Goal: Task Accomplishment & Management: Manage account settings

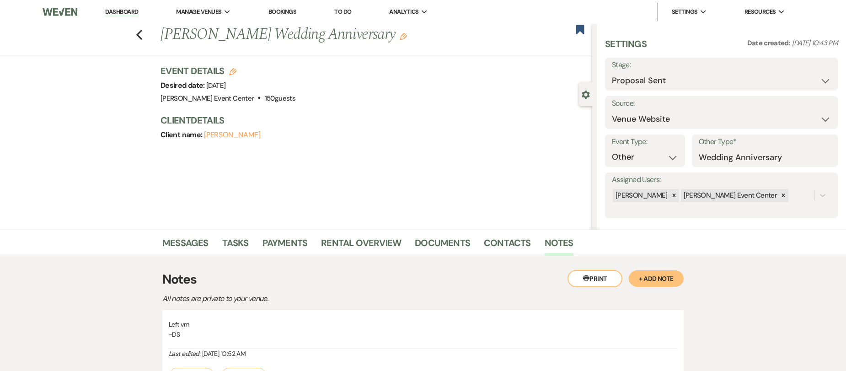
select select "6"
select select "5"
select select "13"
click at [143, 31] on icon "Previous" at bounding box center [139, 34] width 7 height 11
select select "6"
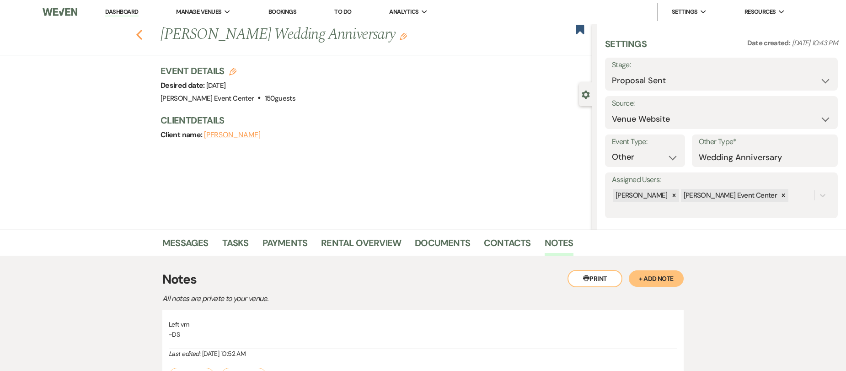
select select "8"
select select "11"
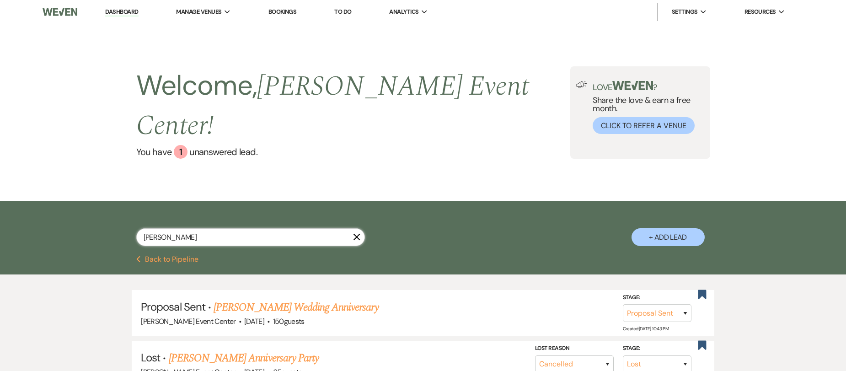
drag, startPoint x: 209, startPoint y: 220, endPoint x: -8, endPoint y: 204, distance: 217.7
click at [0, 204] on html "Dashboard Manage Venues Expand [PERSON_NAME] Event Center Bookings To Do Analyt…" at bounding box center [423, 332] width 846 height 665
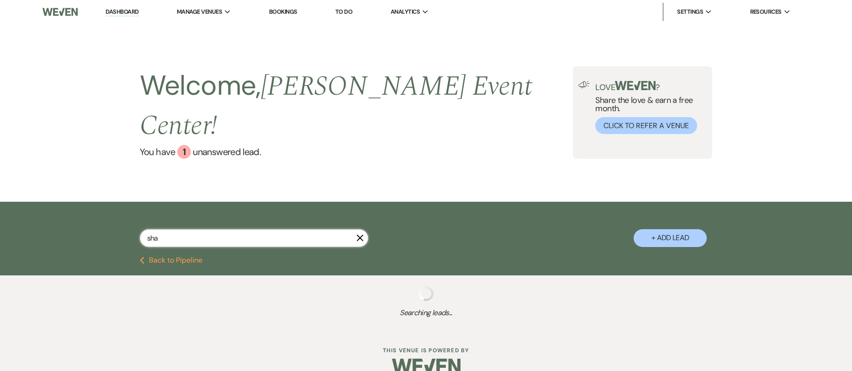
type input "shar"
select select "2"
select select "6"
select select "5"
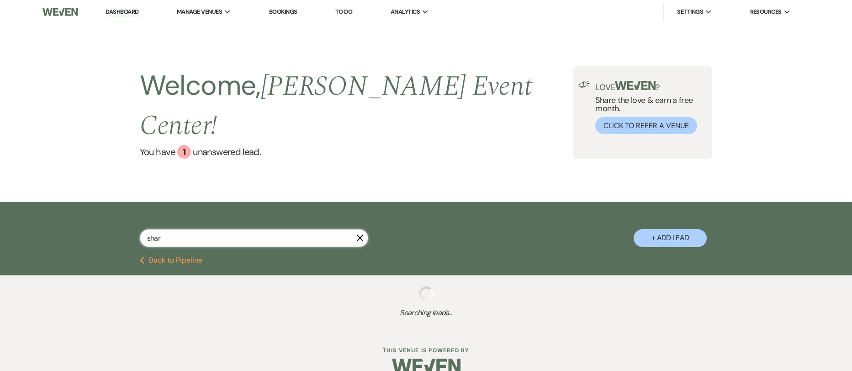
select select "6"
select select "4"
select select "9"
select select "6"
select select "2"
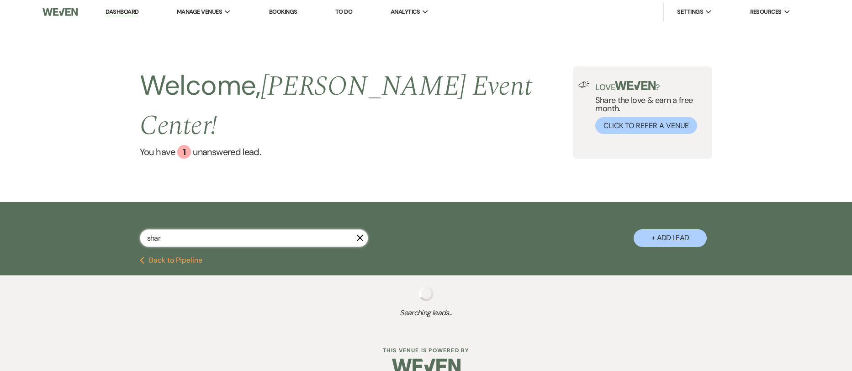
select select "8"
select select "1"
select select "5"
select select "8"
select select "6"
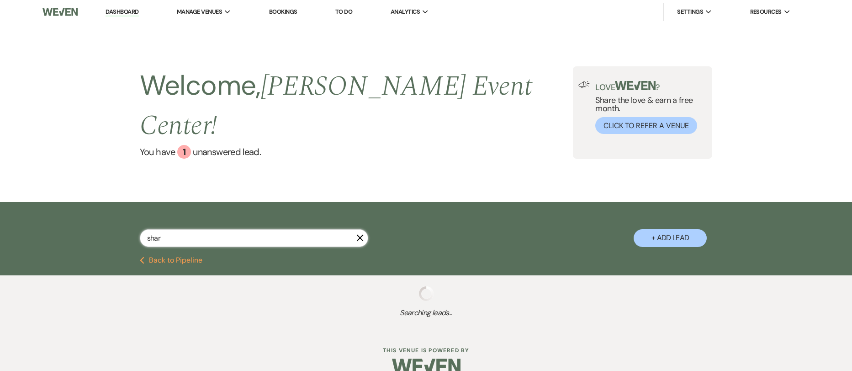
select select "5"
select select "4"
select select "2"
select select "8"
select select "4"
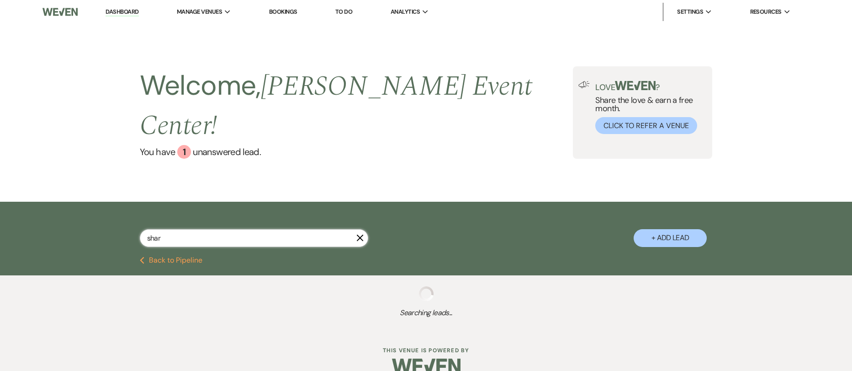
select select "8"
select select "4"
select select "8"
select select "11"
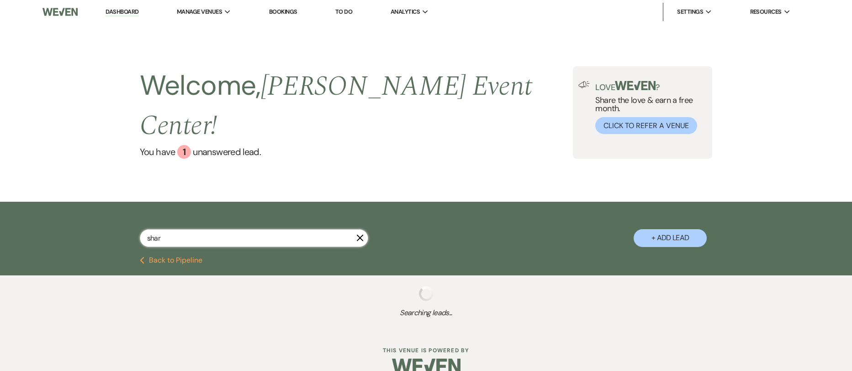
select select "6"
select select "2"
select select "8"
select select "4"
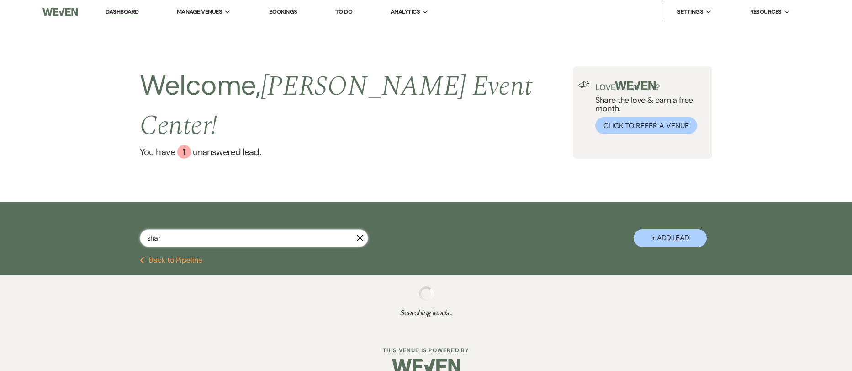
select select "8"
select select "4"
select select "8"
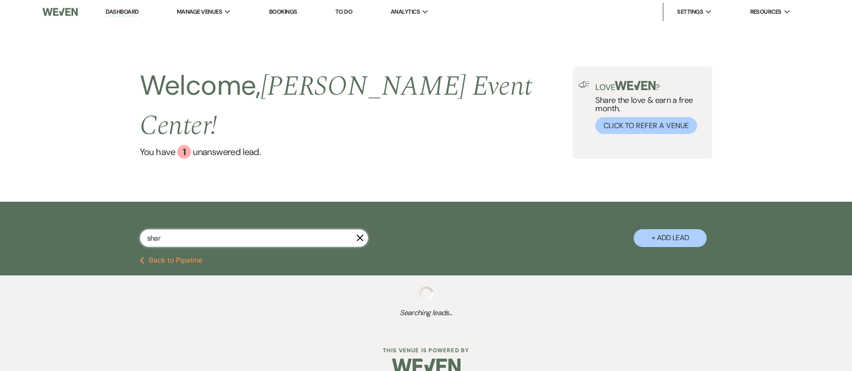
select select "7"
select select "8"
select select "4"
select select "8"
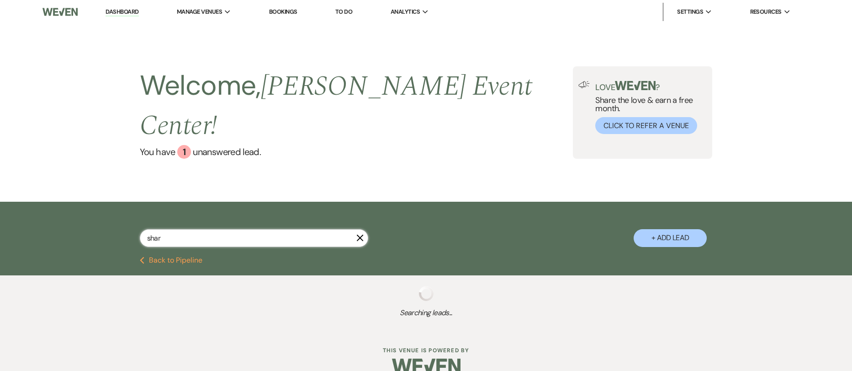
select select "8"
select select "4"
select select "8"
select select "1"
select select "8"
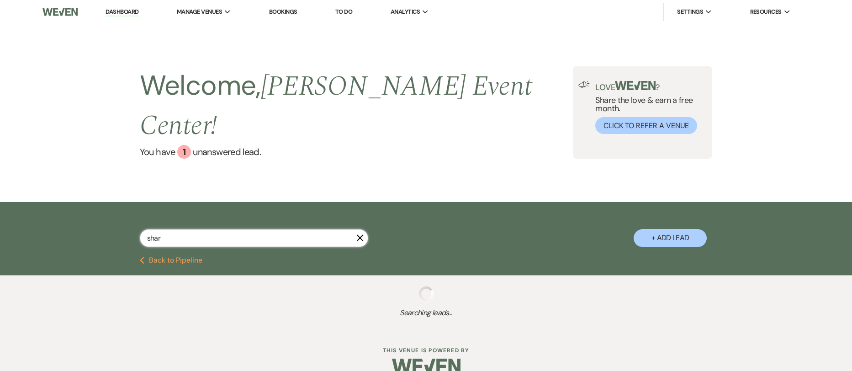
select select "4"
select select "8"
select select "6"
select select "8"
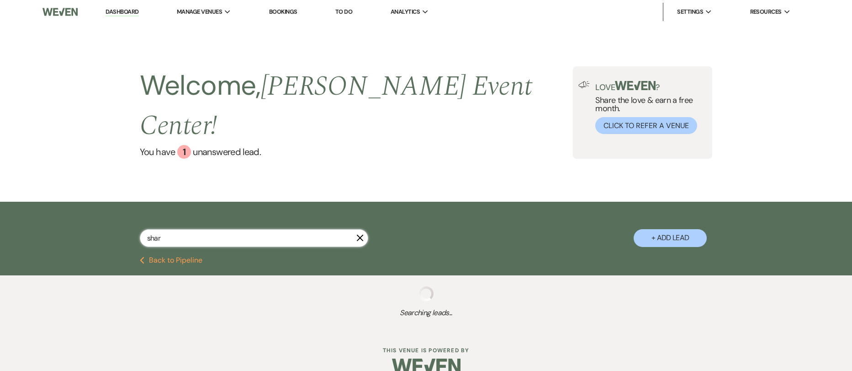
select select "6"
select select "8"
select select "7"
select select "2"
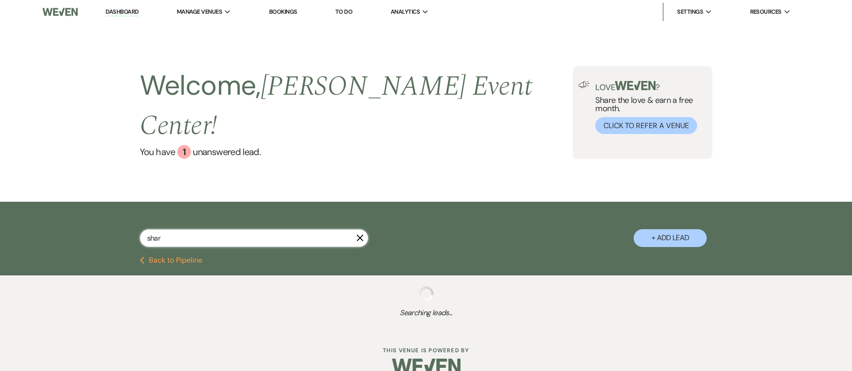
select select "6"
select select "5"
select select "8"
select select "6"
select select "8"
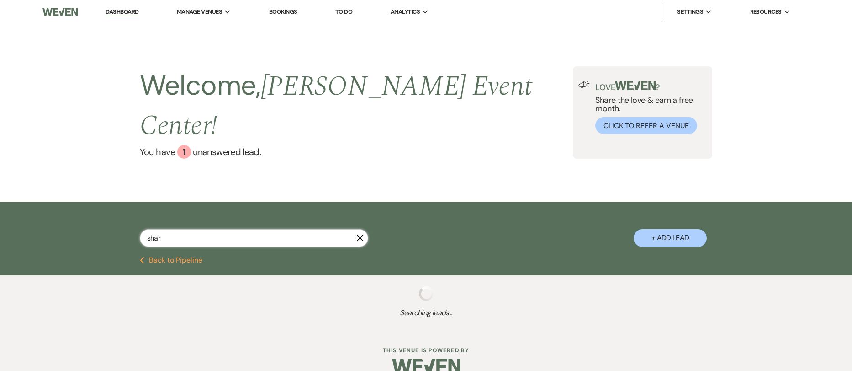
select select "6"
select select "8"
select select "2"
select select "8"
select select "2"
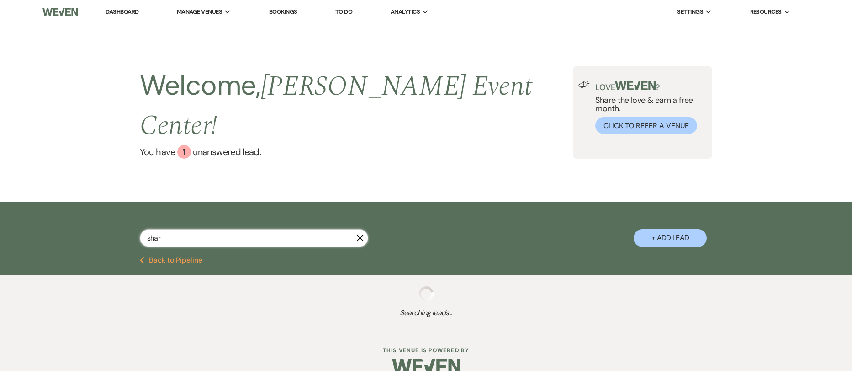
select select "8"
select select "6"
select select "8"
select select "6"
select select "8"
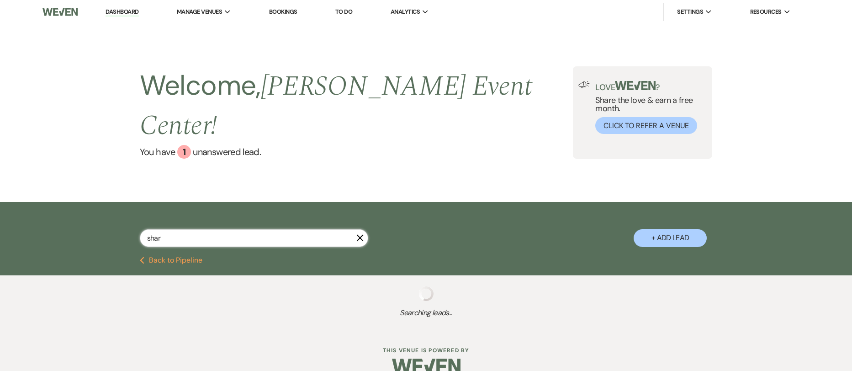
select select "5"
select select "8"
select select "10"
select select "8"
select select "4"
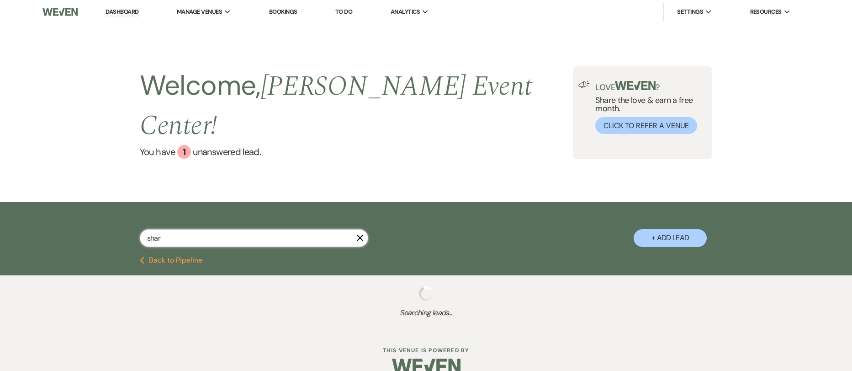
select select "5"
select select "8"
select select "4"
select select "8"
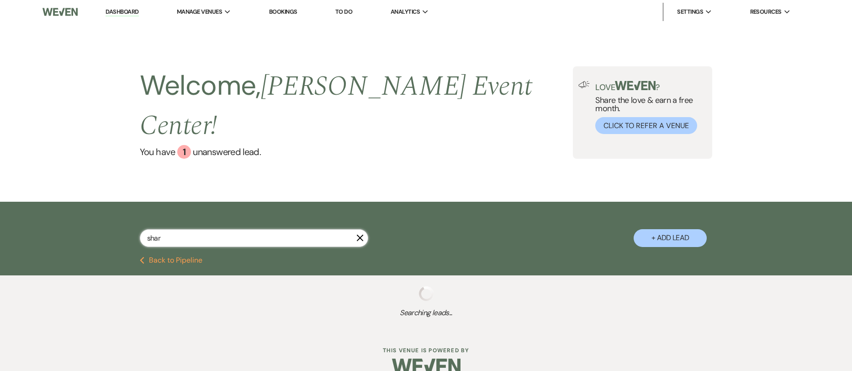
select select "5"
select select "8"
select select "6"
select select "8"
select select "4"
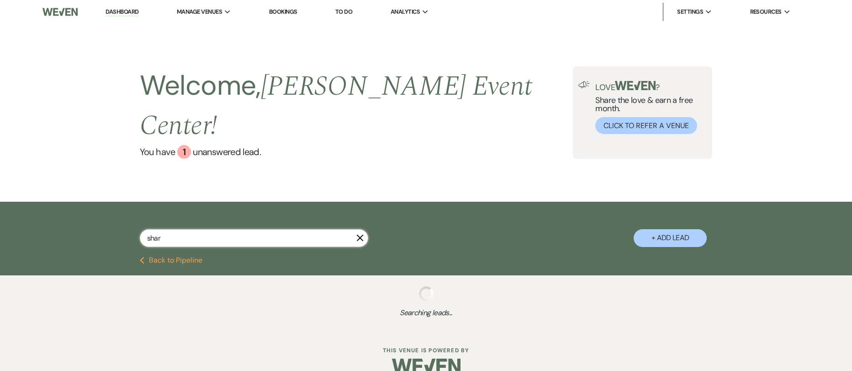
select select "2"
select select "5"
select select "2"
select select "8"
select select "10"
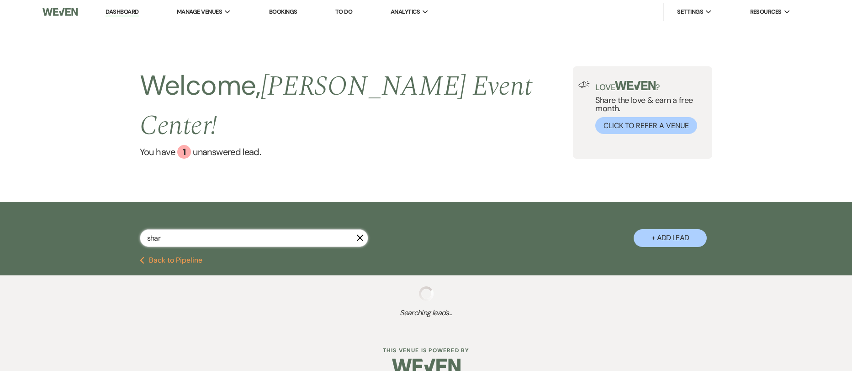
select select "8"
select select "4"
select select "5"
select select "8"
select select "7"
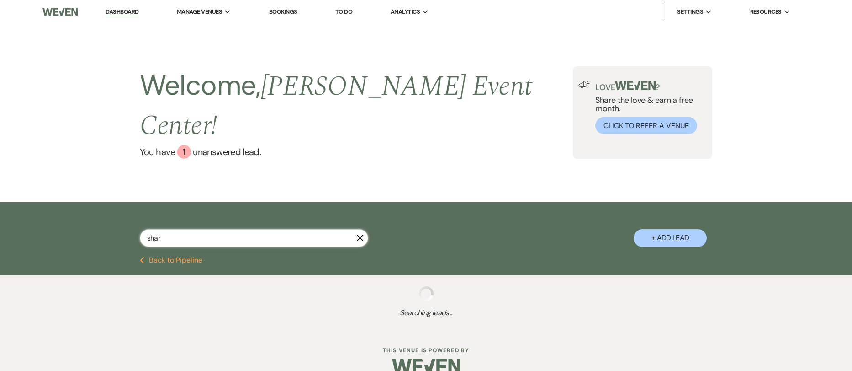
select select "8"
select select "7"
select select "8"
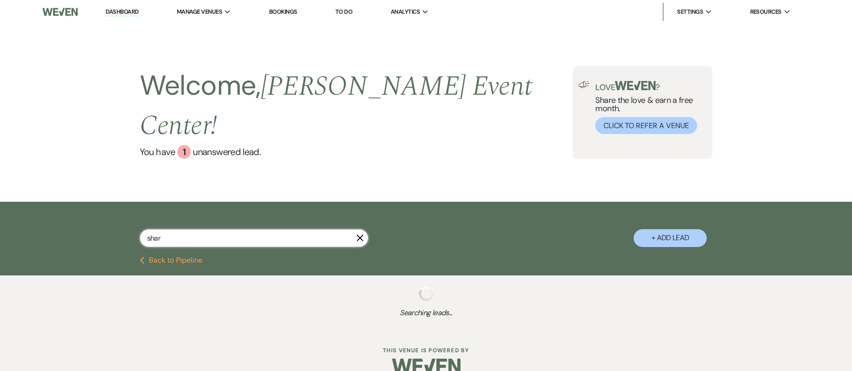
select select "7"
select select "8"
select select "7"
select select "8"
select select "11"
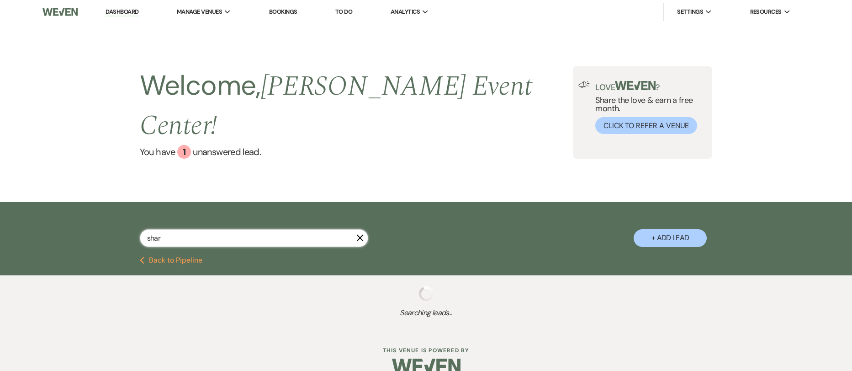
select select "8"
select select "7"
select select "8"
select select "4"
select select "8"
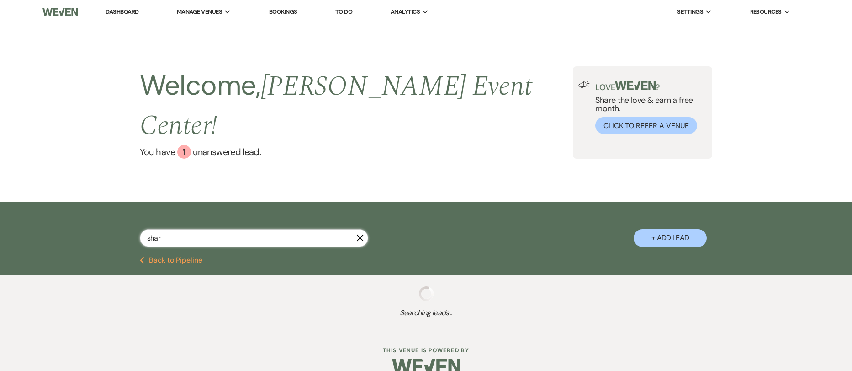
select select "8"
select select "1"
select select "8"
select select "10"
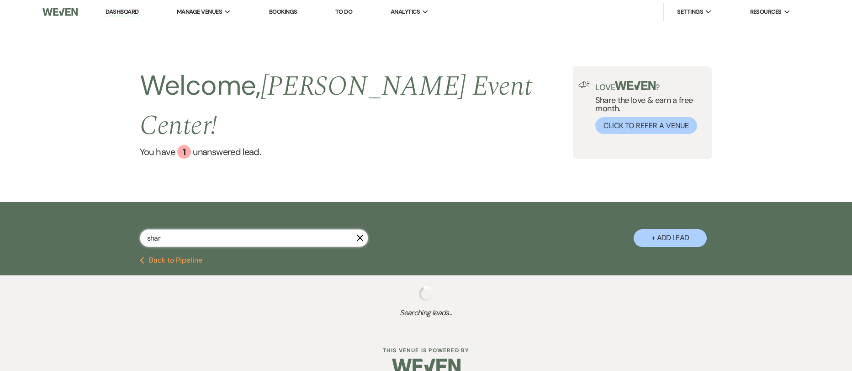
select select "8"
select select "1"
select select "8"
select select "1"
select select "2"
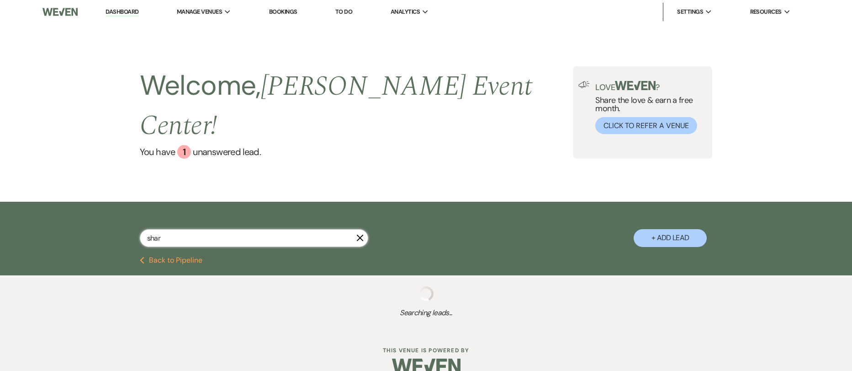
select select "8"
select select "6"
select select "8"
select select "7"
select select "8"
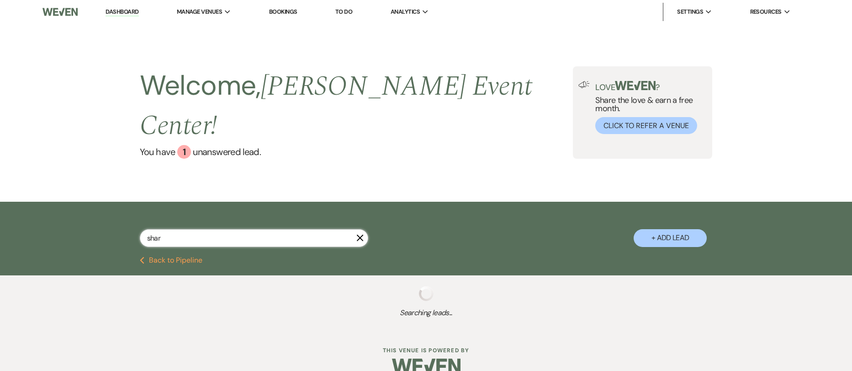
select select "6"
select select "8"
select select "7"
select select "8"
select select "7"
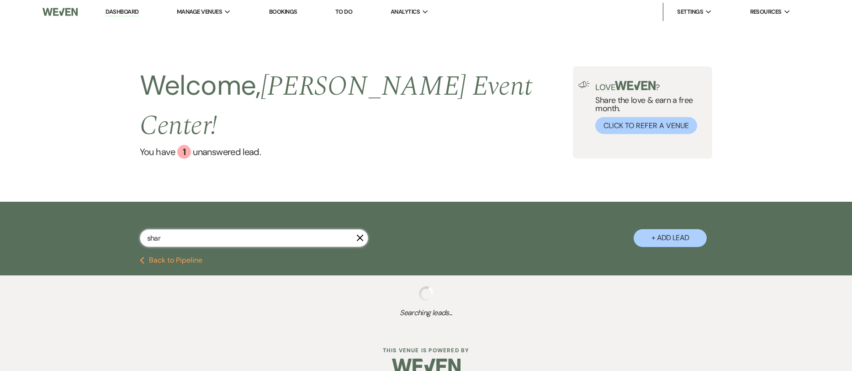
select select "8"
select select "1"
select select "8"
select select "2"
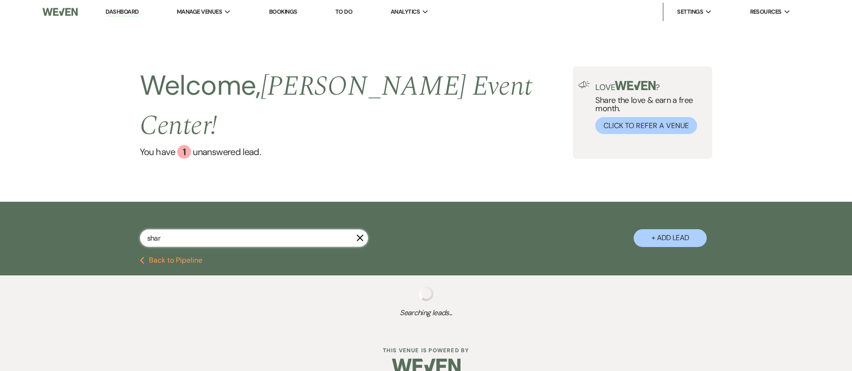
select select "8"
select select "7"
select select "8"
select select "5"
select select "8"
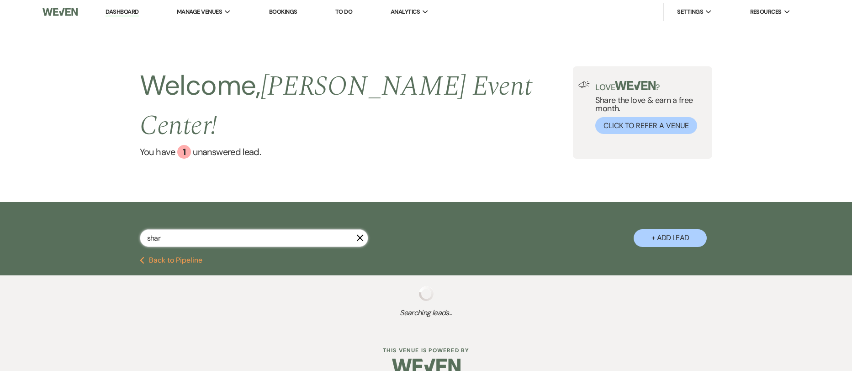
select select "6"
select select "8"
select select "1"
select select "8"
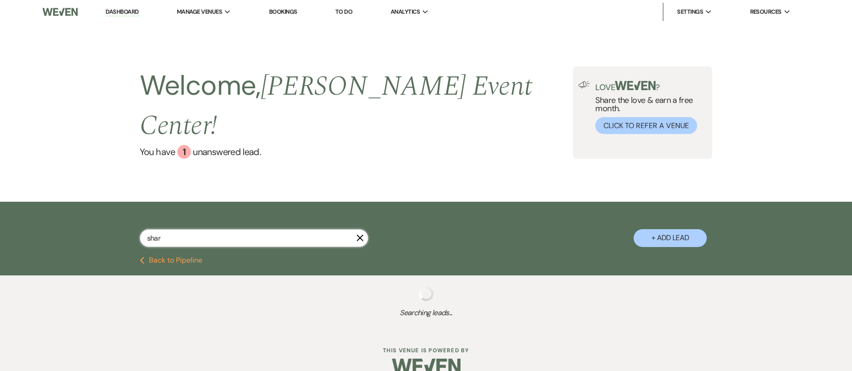
select select "8"
select select "5"
select select "2"
select select "5"
select select "8"
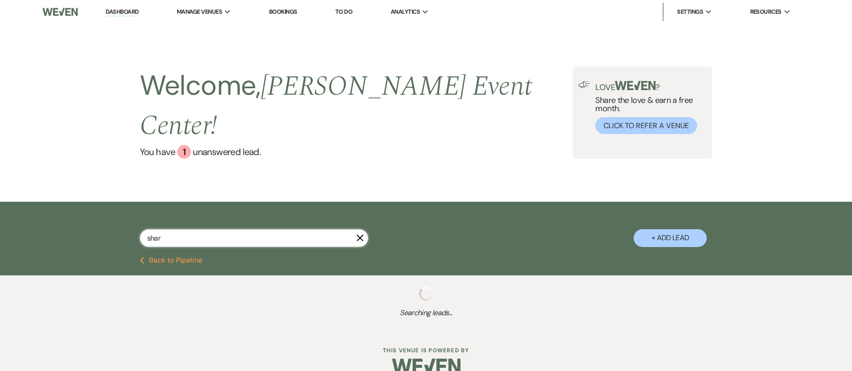
select select "7"
select select "8"
select select "6"
select select "8"
select select "6"
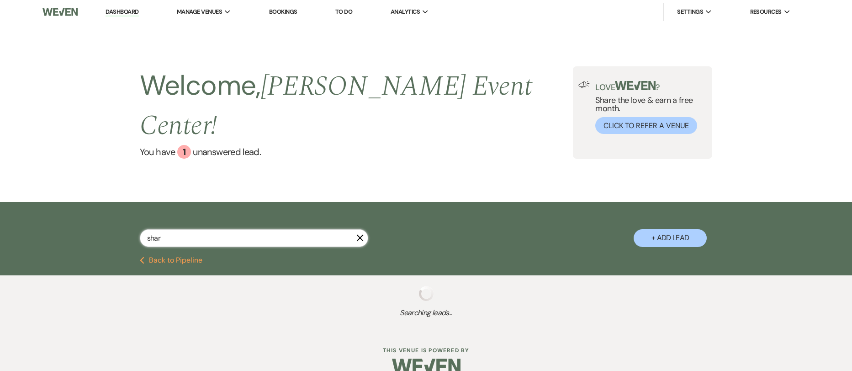
select select "5"
select select "8"
select select "1"
select select "8"
select select "10"
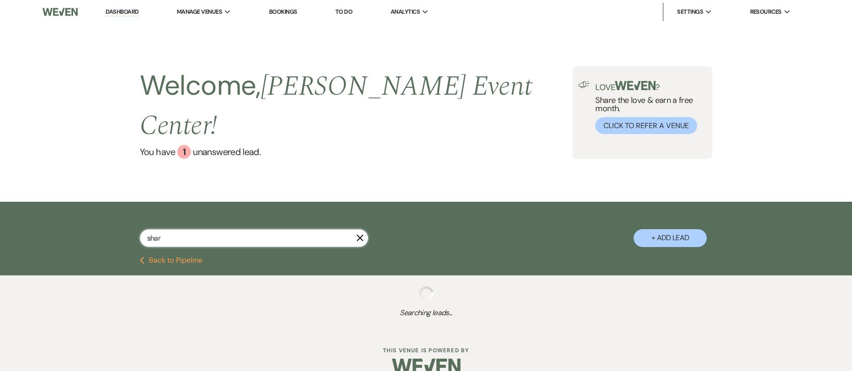
select select "8"
select select "6"
select select "8"
select select "6"
select select "8"
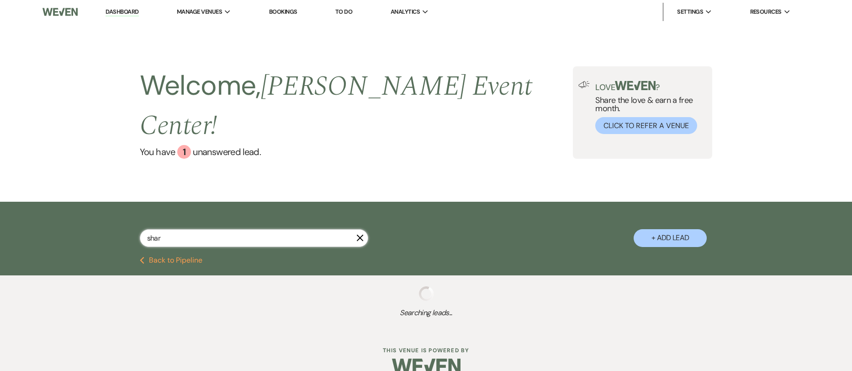
select select "5"
select select "8"
select select "10"
select select "8"
select select "10"
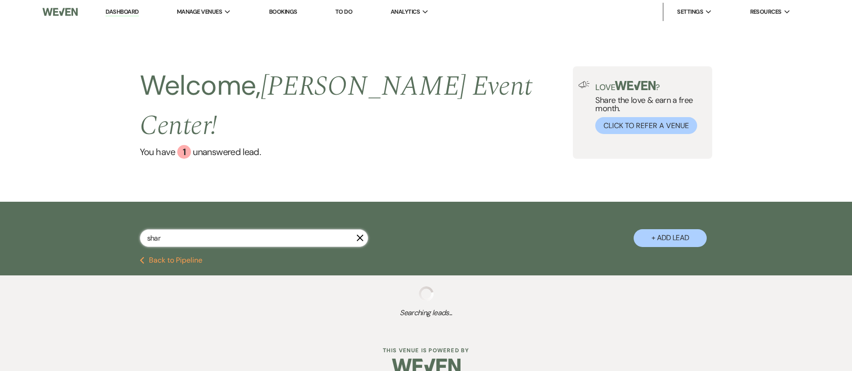
select select "8"
select select "6"
select select "2"
select select "8"
select select "3"
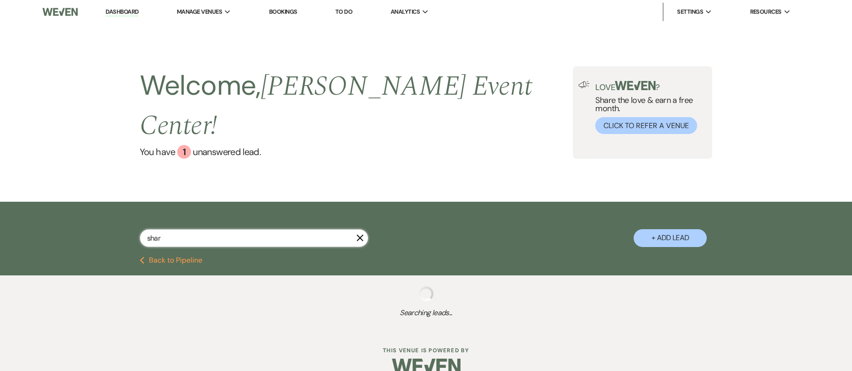
select select "8"
select select "5"
select select "8"
select select "6"
select select "8"
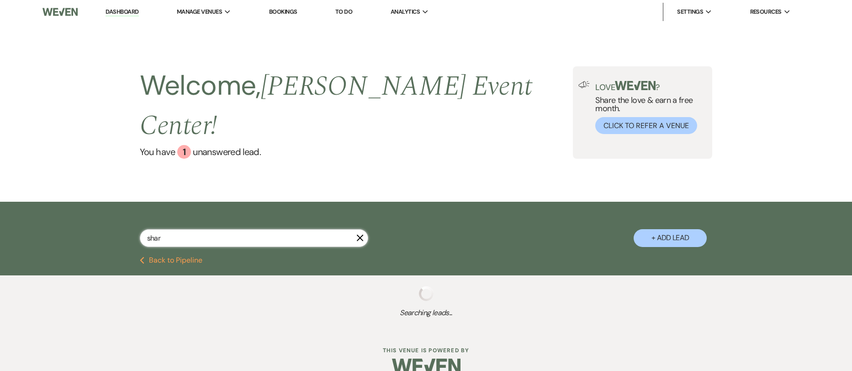
select select "5"
select select "8"
select select "5"
select select "8"
select select "5"
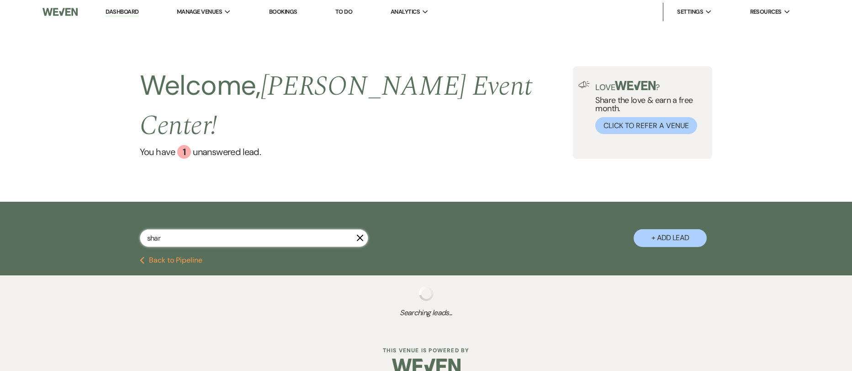
select select "8"
select select "6"
select select "8"
select select "6"
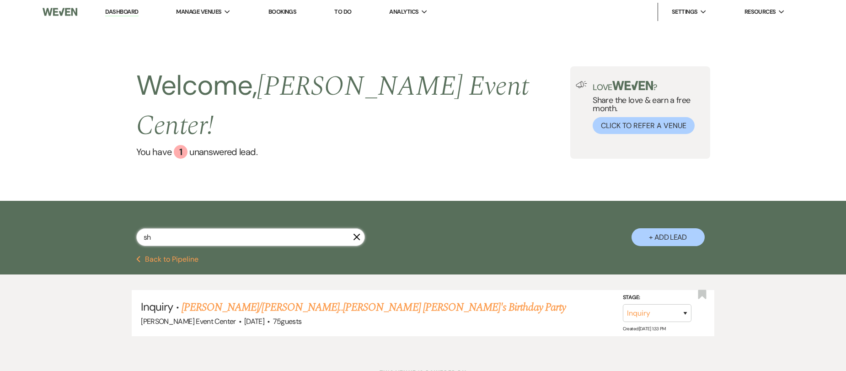
type input "s"
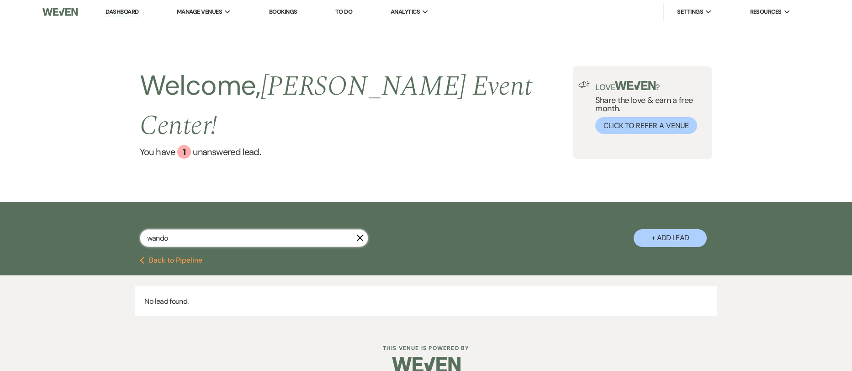
type input "wand"
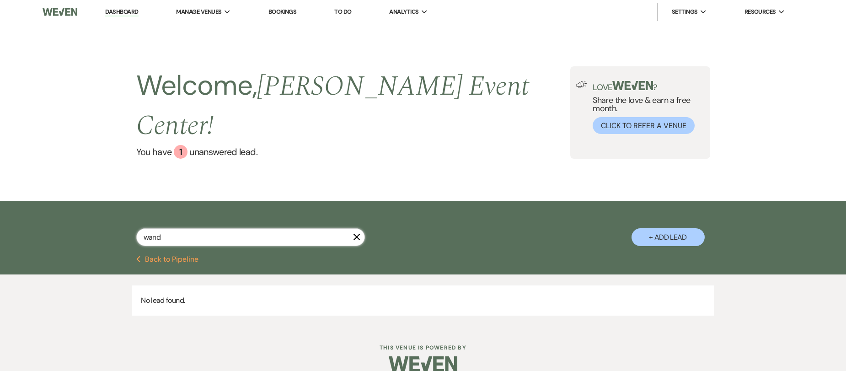
select select "8"
select select "4"
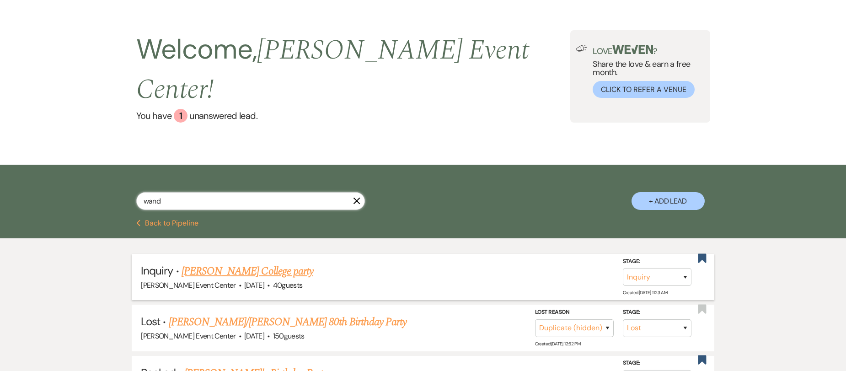
scroll to position [91, 0]
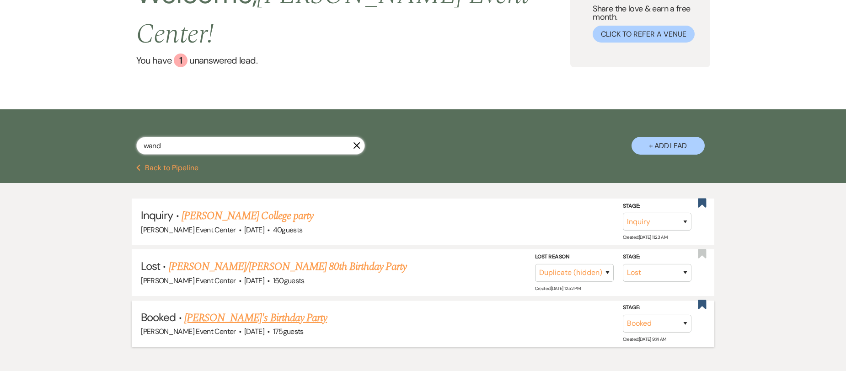
type input "wand"
click at [248, 309] on link "[PERSON_NAME]'s Birthday Party" at bounding box center [255, 317] width 143 height 16
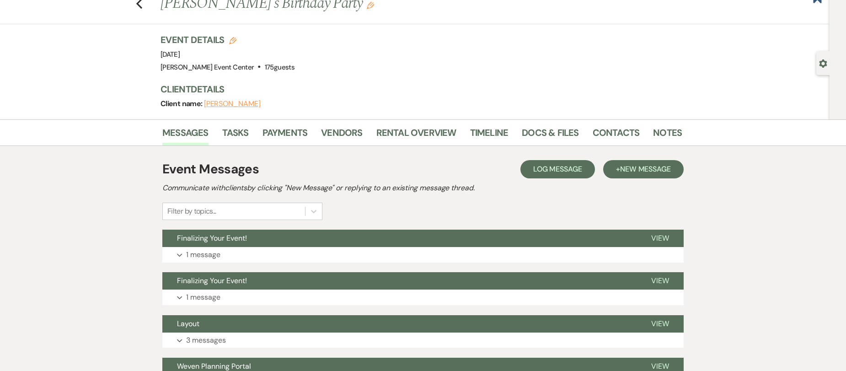
scroll to position [46, 0]
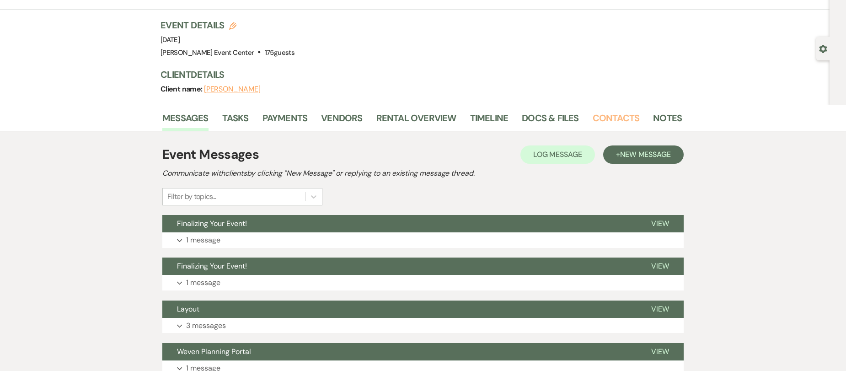
click at [606, 117] on link "Contacts" at bounding box center [615, 121] width 47 height 20
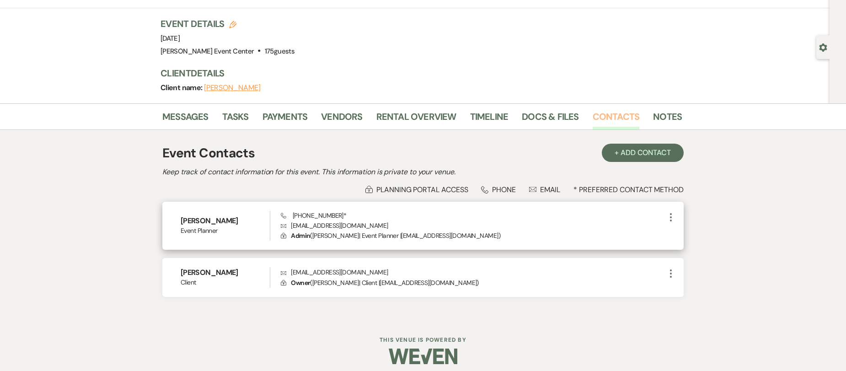
scroll to position [54, 0]
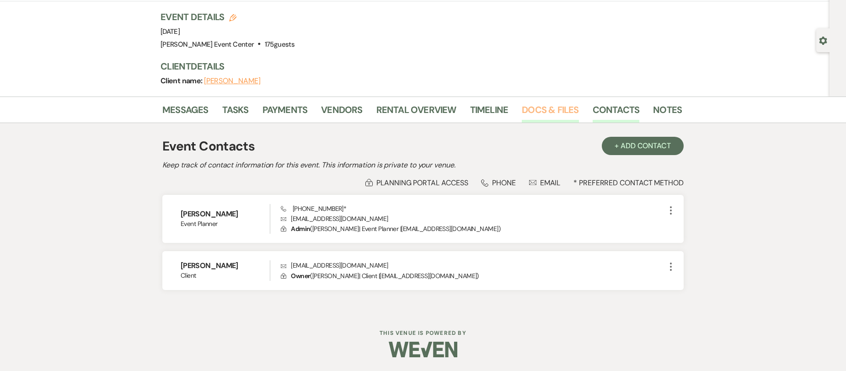
click at [548, 112] on link "Docs & Files" at bounding box center [549, 112] width 57 height 20
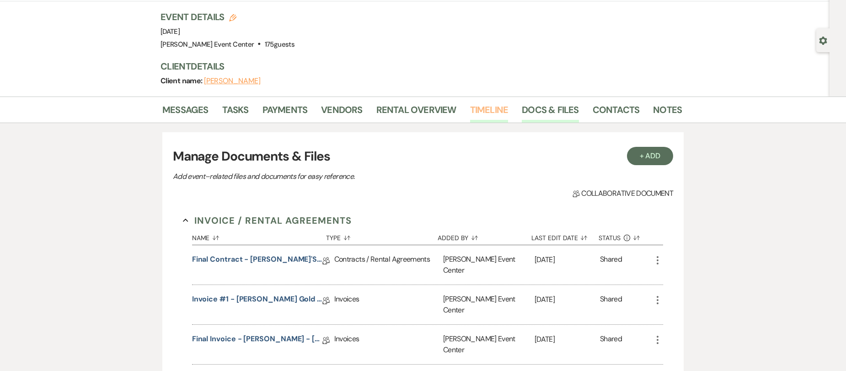
click at [504, 113] on link "Timeline" at bounding box center [489, 112] width 38 height 20
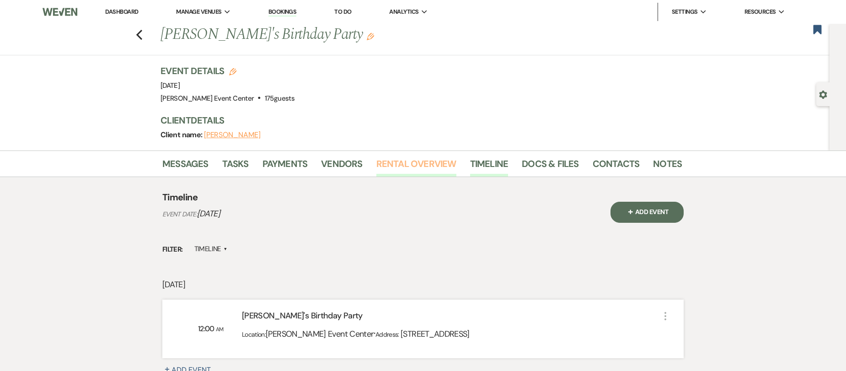
click at [412, 165] on link "Rental Overview" at bounding box center [416, 166] width 80 height 20
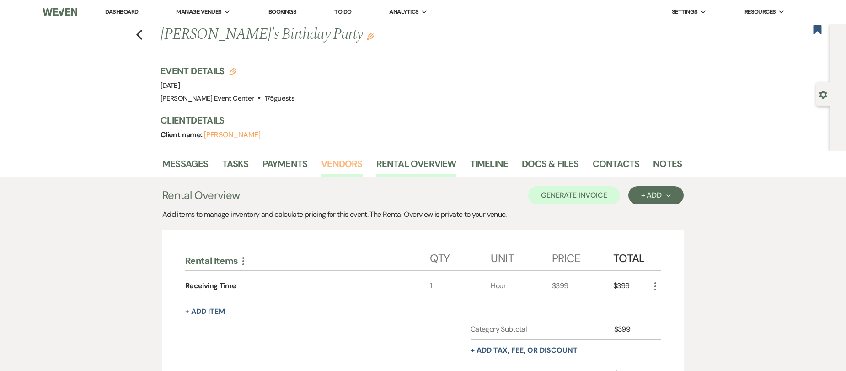
click at [346, 164] on link "Vendors" at bounding box center [341, 166] width 41 height 20
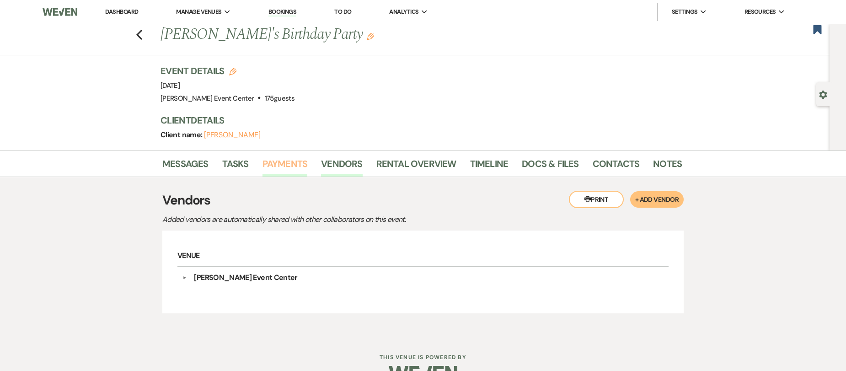
click at [286, 166] on link "Payments" at bounding box center [284, 166] width 45 height 20
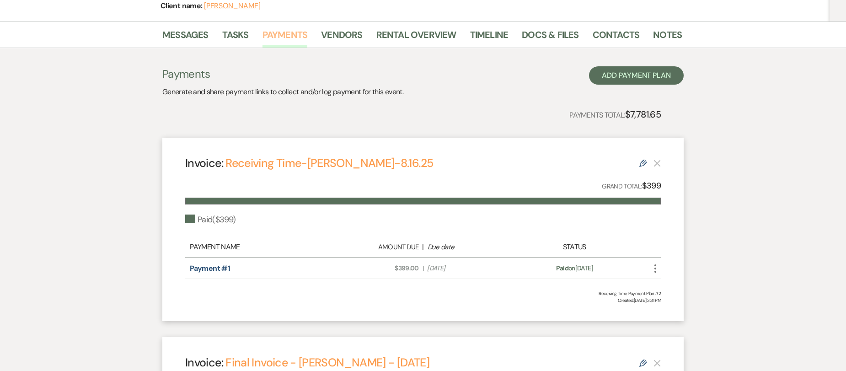
scroll to position [137, 0]
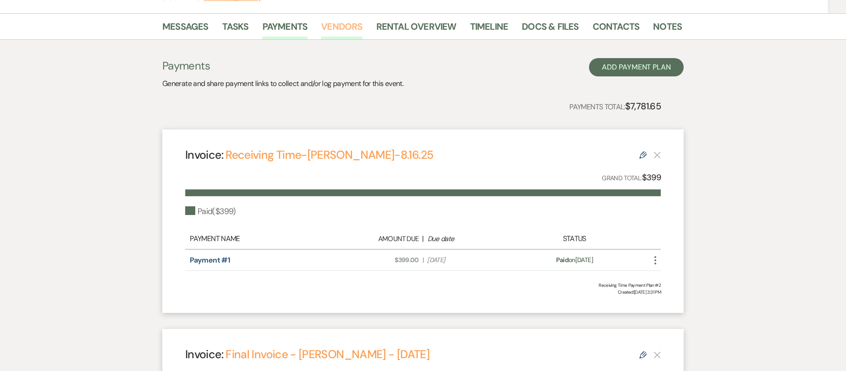
click at [342, 21] on link "Vendors" at bounding box center [341, 29] width 41 height 20
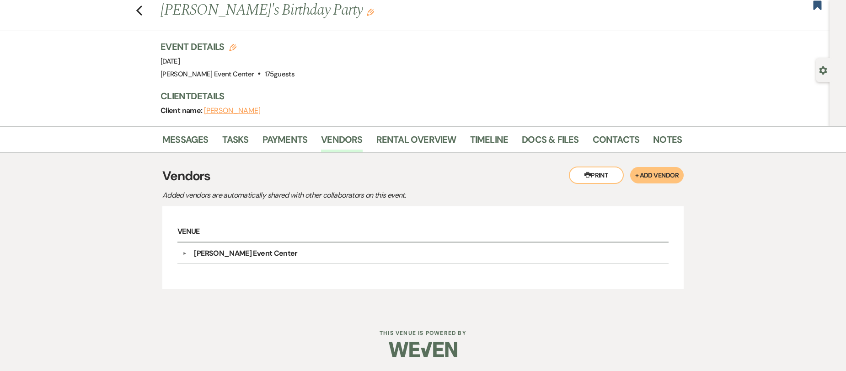
click at [186, 251] on button "▼" at bounding box center [184, 253] width 11 height 5
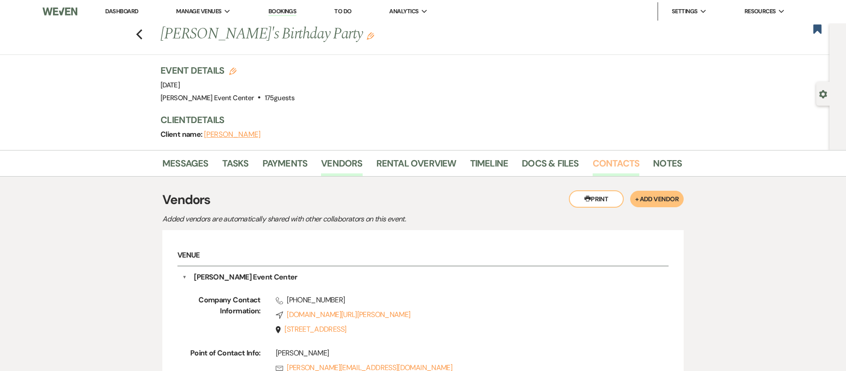
scroll to position [0, 0]
click at [287, 162] on link "Payments" at bounding box center [284, 166] width 45 height 20
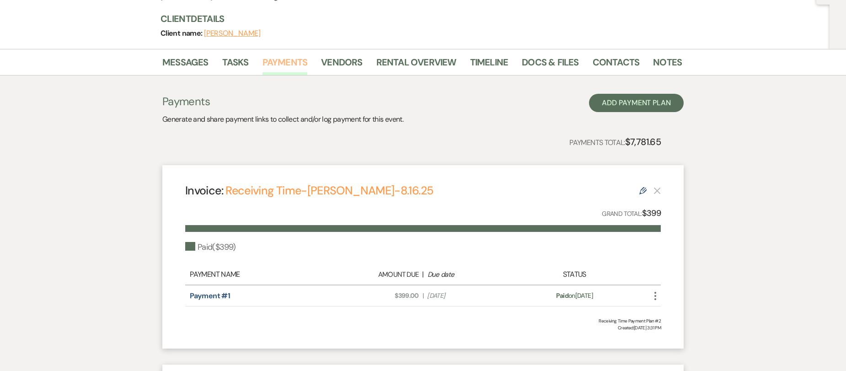
scroll to position [91, 0]
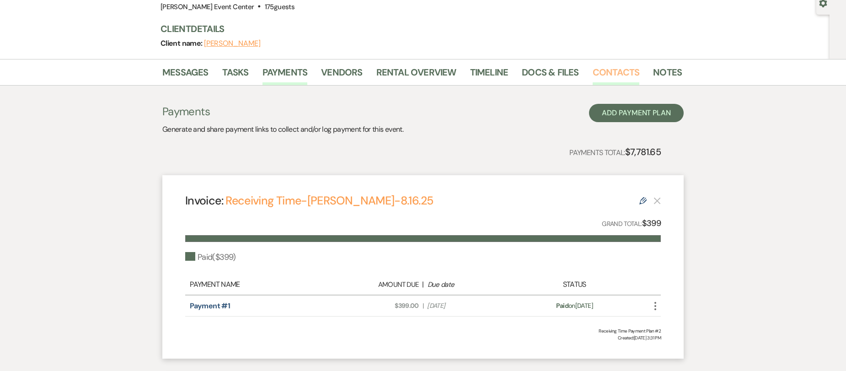
click at [608, 70] on link "Contacts" at bounding box center [615, 75] width 47 height 20
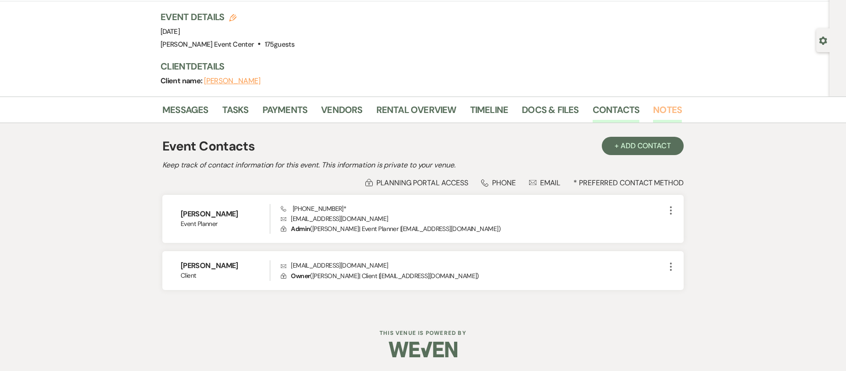
click at [666, 106] on link "Notes" at bounding box center [667, 112] width 29 height 20
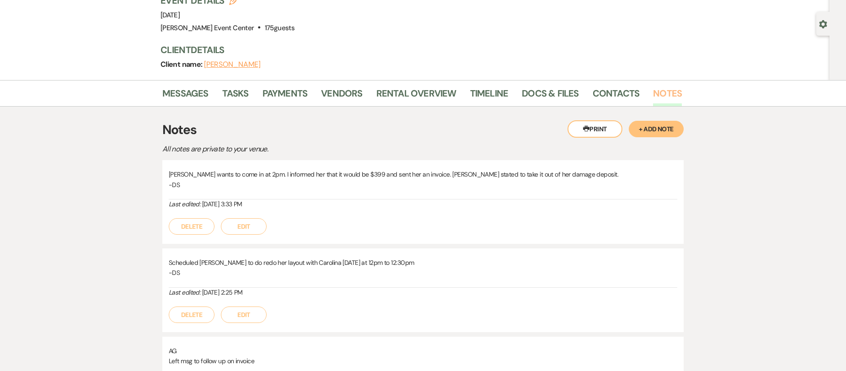
scroll to position [91, 0]
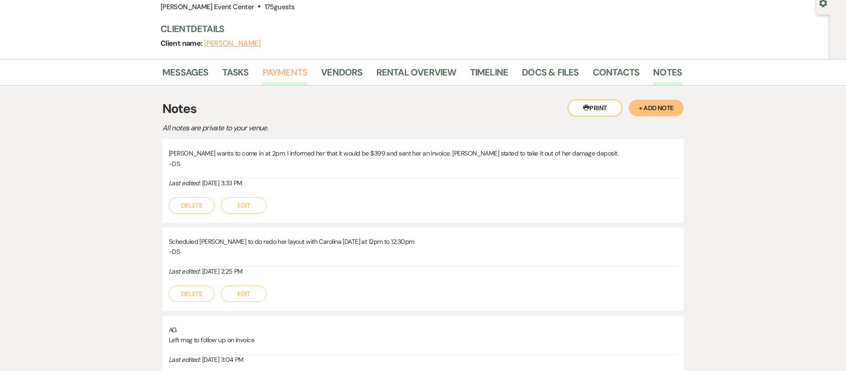
click at [291, 79] on link "Payments" at bounding box center [284, 75] width 45 height 20
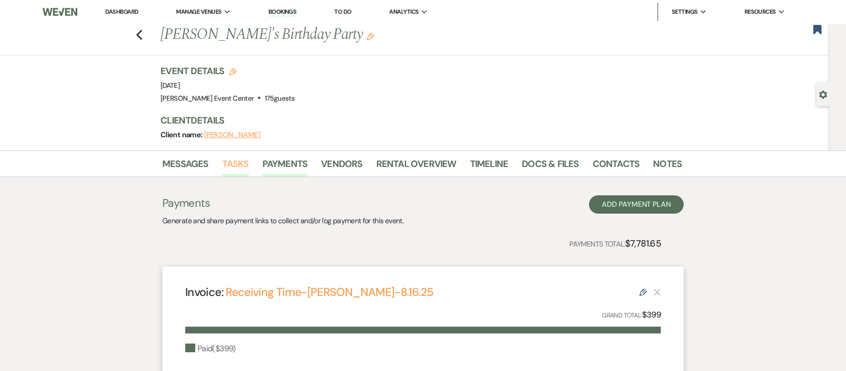
click at [244, 166] on link "Tasks" at bounding box center [235, 166] width 27 height 20
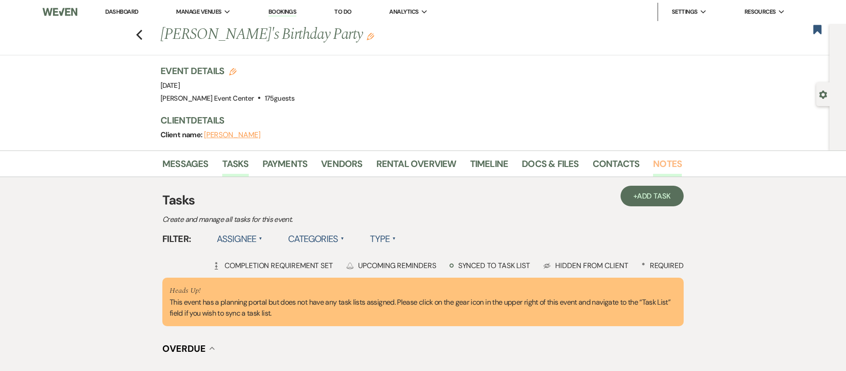
click at [675, 157] on li "Notes" at bounding box center [674, 165] width 43 height 22
click at [668, 158] on link "Notes" at bounding box center [667, 166] width 29 height 20
